Goal: Find specific page/section: Find specific page/section

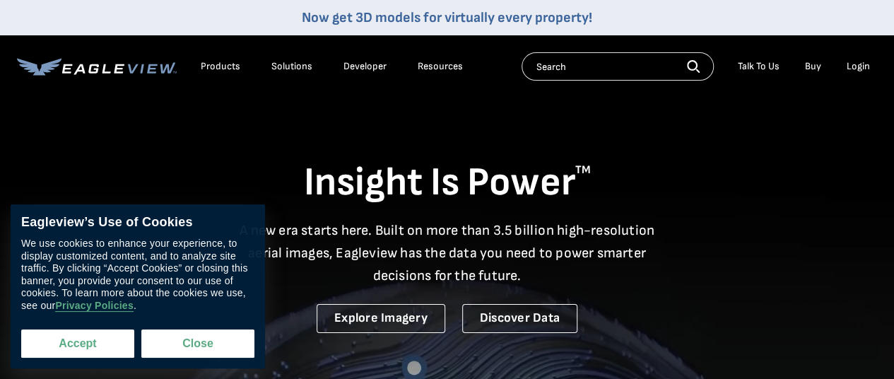
click at [86, 340] on button "Accept" at bounding box center [77, 343] width 113 height 28
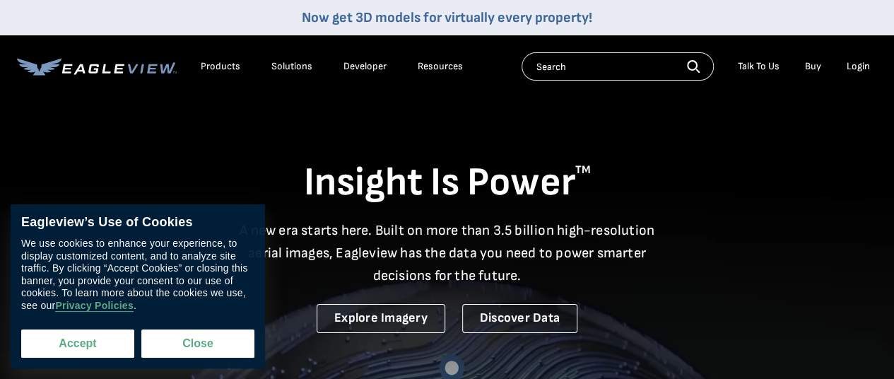
checkbox input "true"
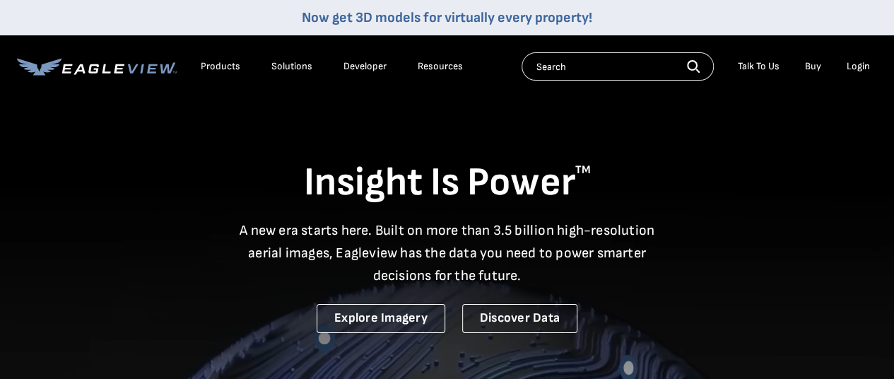
click at [583, 76] on input "text" at bounding box center [617, 66] width 192 height 28
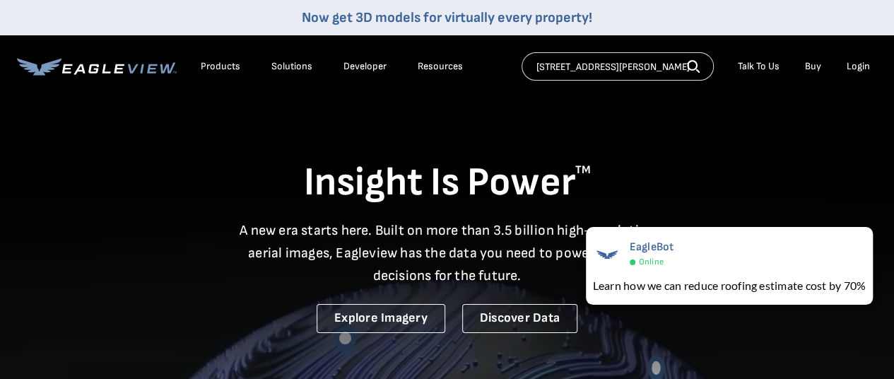
type input "[STREET_ADDRESS][PERSON_NAME]"
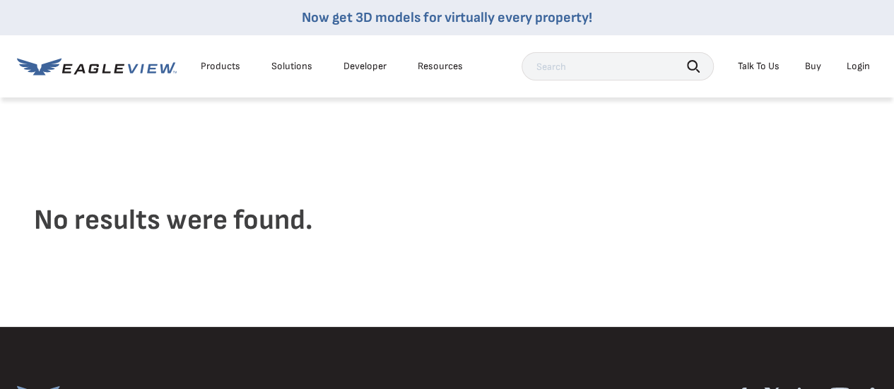
click at [458, 13] on link "Now get 3D models for virtually every property!" at bounding box center [447, 17] width 290 height 17
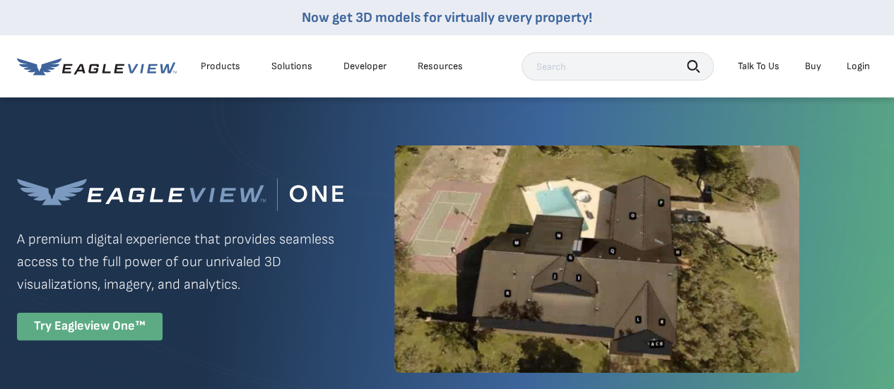
click at [134, 330] on div "Try Eagleview One™" at bounding box center [90, 327] width 146 height 28
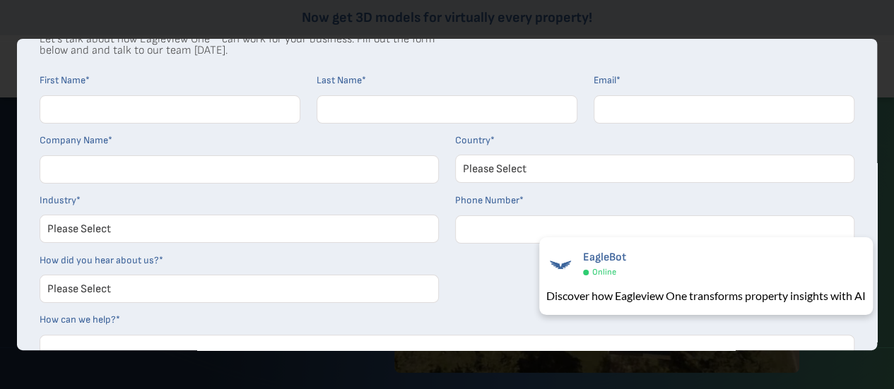
scroll to position [43, 0]
